Goal: Information Seeking & Learning: Learn about a topic

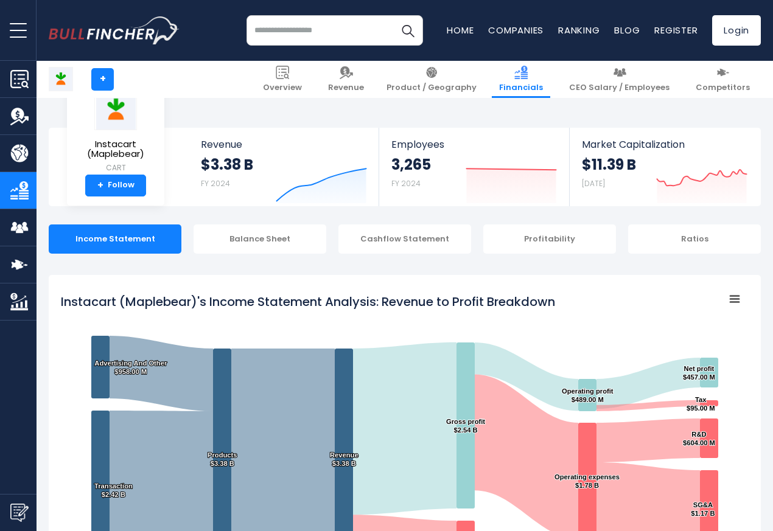
scroll to position [658, 0]
